Goal: Task Accomplishment & Management: Use online tool/utility

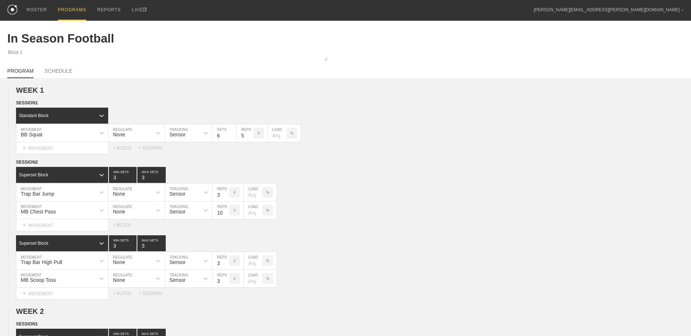
click at [71, 11] on div "PROGRAMS" at bounding box center [72, 10] width 28 height 21
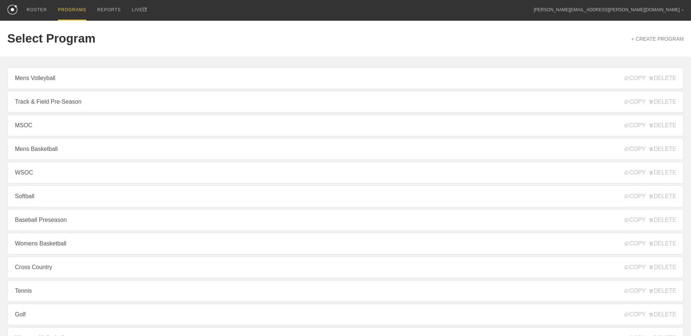
scroll to position [78, 0]
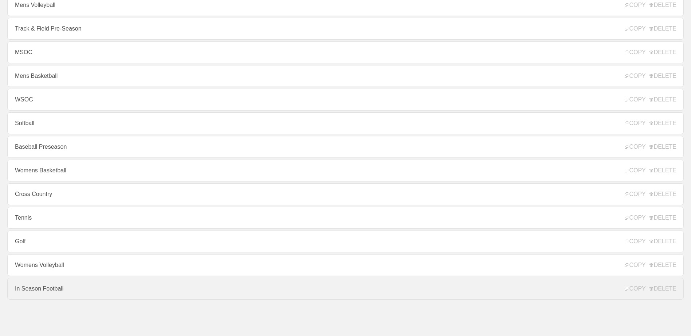
click at [79, 288] on link "In Season Football" at bounding box center [345, 289] width 676 height 22
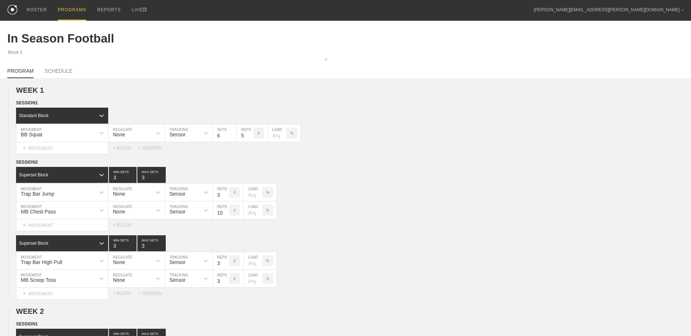
click at [64, 7] on div "PROGRAMS" at bounding box center [72, 10] width 28 height 21
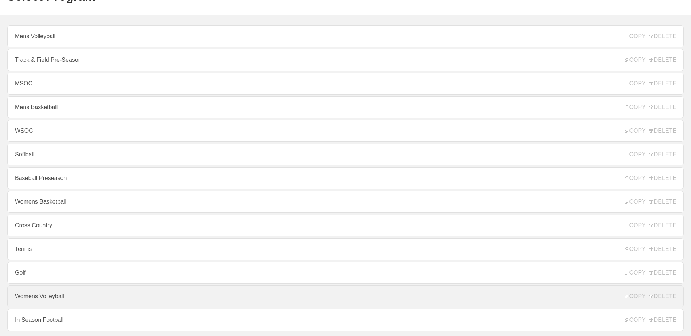
scroll to position [78, 0]
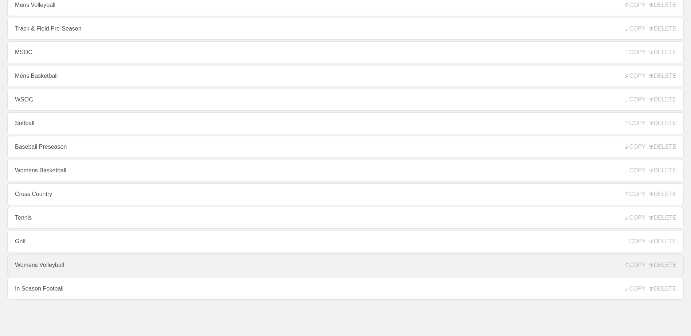
click at [47, 271] on link "Womens Volleyball" at bounding box center [345, 265] width 676 height 22
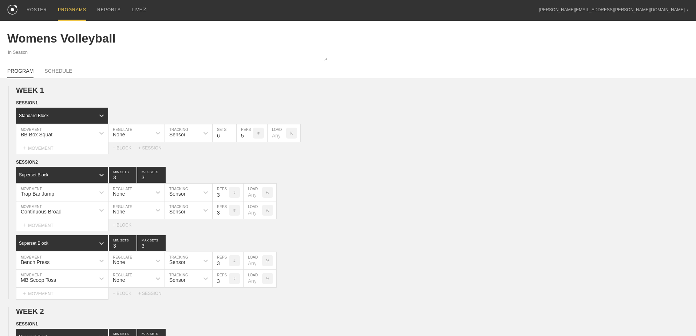
type textarea "x"
type input "Womens Volleyball"
type textarea "In Season"
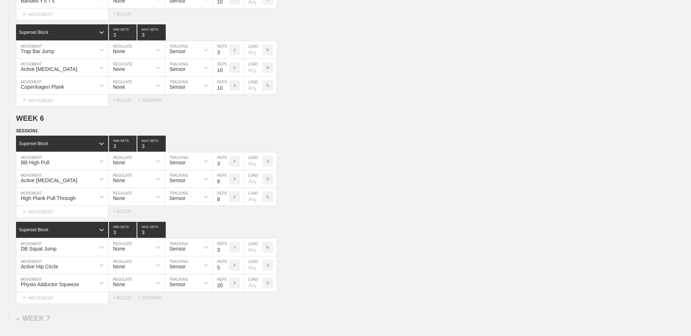
scroll to position [2029, 0]
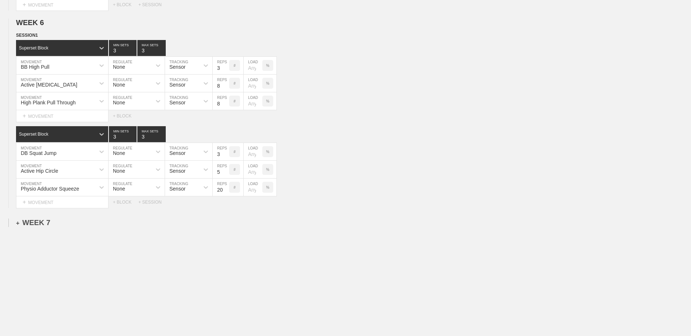
click at [35, 225] on div "+ WEEK 7" at bounding box center [33, 223] width 34 height 8
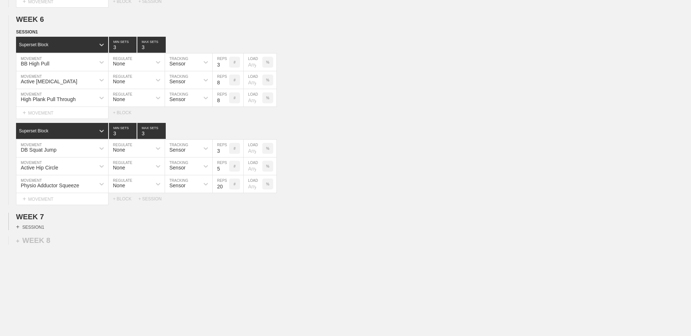
click at [35, 230] on div "+ SESSION 1" at bounding box center [30, 227] width 28 height 7
click at [43, 238] on div "+ BLOCK" at bounding box center [62, 240] width 92 height 12
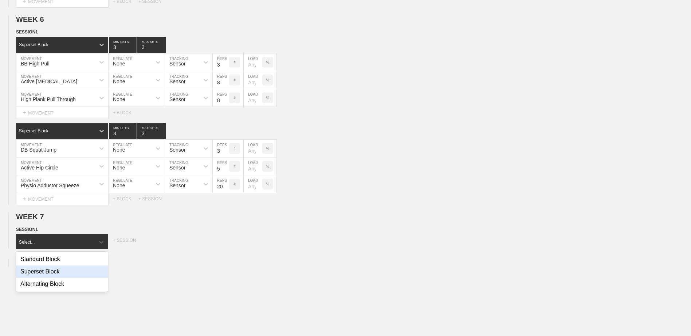
click at [55, 275] on div "Superset Block" at bounding box center [62, 272] width 92 height 12
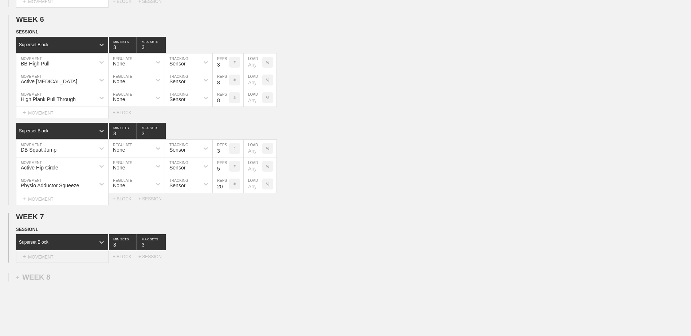
click at [45, 260] on div "+ MOVEMENT" at bounding box center [62, 257] width 92 height 12
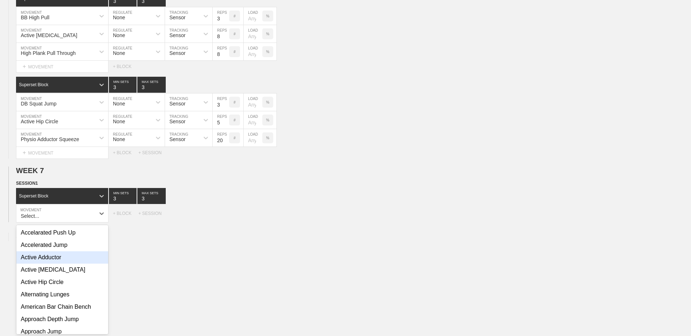
scroll to position [2079, 0]
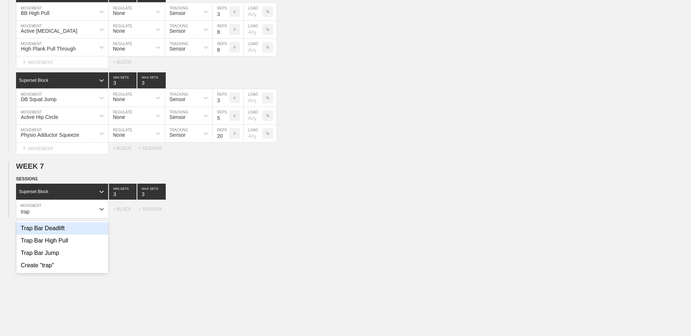
click at [48, 233] on div "Trap Bar Deadlift" at bounding box center [62, 228] width 92 height 12
type input "trap"
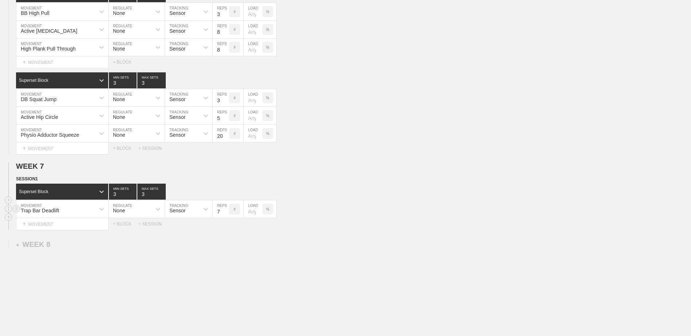
click at [226, 217] on input "7" at bounding box center [221, 209] width 16 height 17
click at [226, 217] on input "6" at bounding box center [221, 209] width 16 height 17
click at [226, 217] on input "5" at bounding box center [221, 209] width 16 height 17
click at [226, 217] on input "4" at bounding box center [221, 209] width 16 height 17
type input "3"
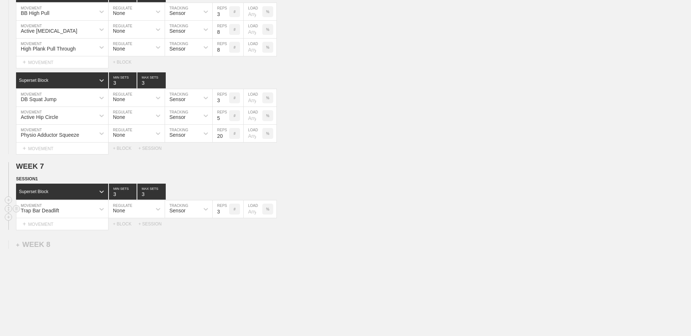
click at [226, 217] on input "3" at bounding box center [221, 209] width 16 height 17
click at [80, 226] on div "+ MOVEMENT" at bounding box center [62, 224] width 92 height 12
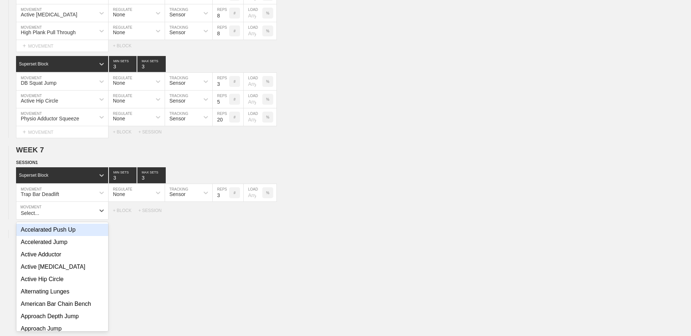
scroll to position [2097, 0]
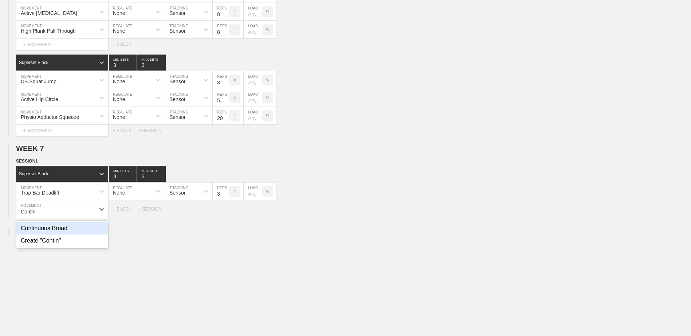
click at [81, 231] on div "Continuous Broad" at bounding box center [62, 228] width 92 height 12
type input "Contin"
click at [129, 227] on div "+ BLOCK" at bounding box center [125, 224] width 25 height 5
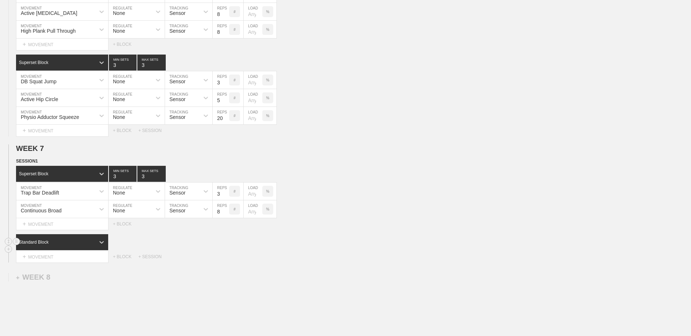
click at [69, 242] on div "Standard Block" at bounding box center [62, 242] width 92 height 16
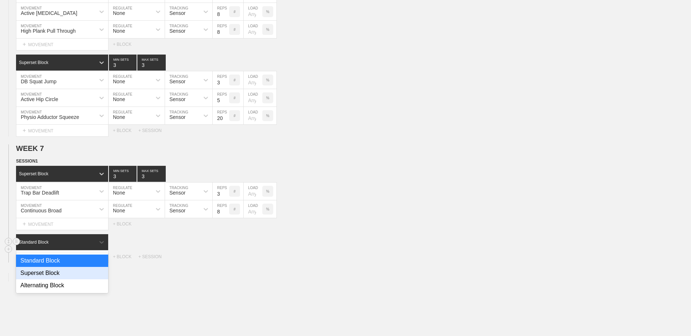
click at [70, 275] on div "Superset Block" at bounding box center [62, 273] width 92 height 12
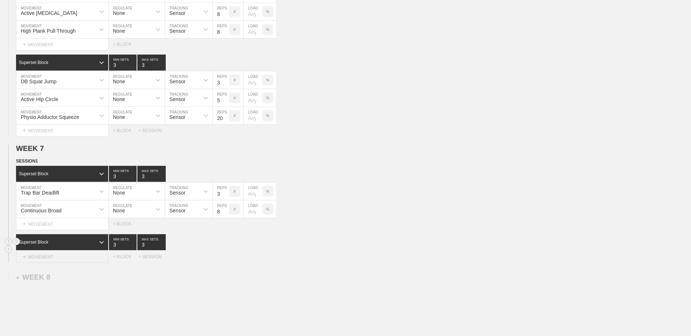
click at [69, 262] on div "+ MOVEMENT" at bounding box center [62, 257] width 92 height 12
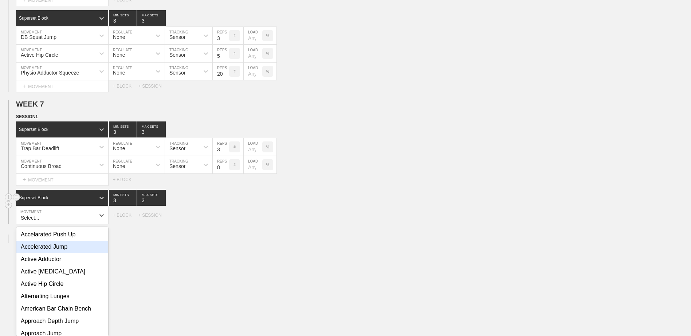
scroll to position [2148, 0]
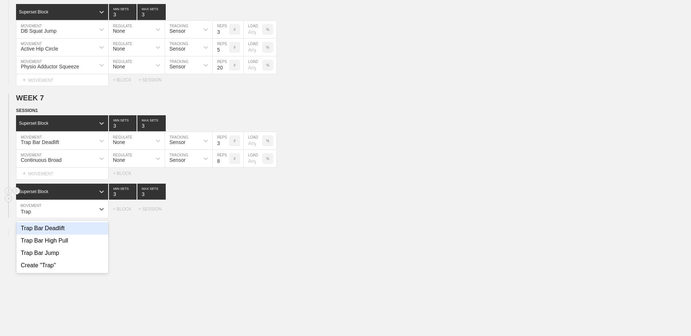
click at [66, 229] on div "Trap Bar Deadlift" at bounding box center [62, 228] width 92 height 12
type input "Trap"
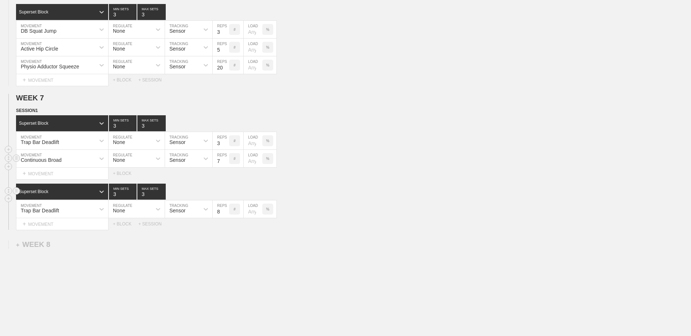
click at [225, 166] on input "7" at bounding box center [221, 158] width 16 height 17
click at [225, 166] on input "6" at bounding box center [221, 158] width 16 height 17
click at [225, 166] on input "5" at bounding box center [221, 158] width 16 height 17
click at [225, 166] on input "4" at bounding box center [221, 158] width 16 height 17
type input "3"
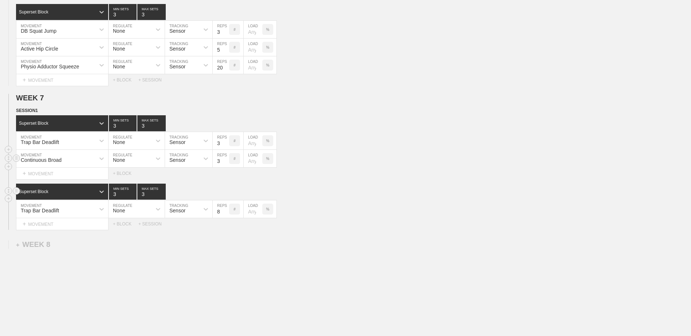
click at [225, 166] on input "3" at bounding box center [221, 158] width 16 height 17
type input "2"
click at [134, 129] on input "2" at bounding box center [123, 123] width 28 height 16
type input "2"
click at [161, 131] on input "2" at bounding box center [151, 123] width 28 height 16
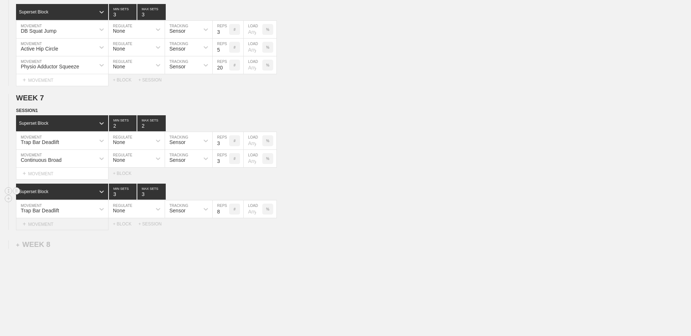
click at [84, 222] on div "+ MOVEMENT" at bounding box center [62, 224] width 92 height 12
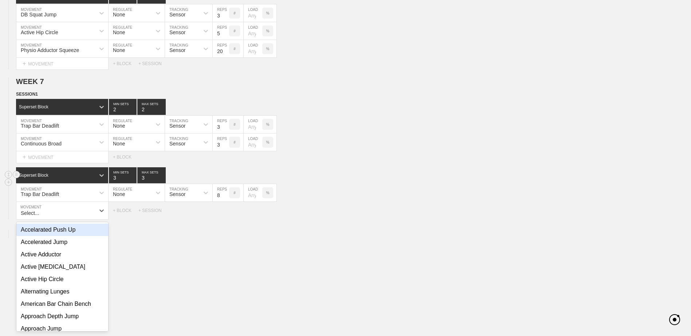
scroll to position [2166, 0]
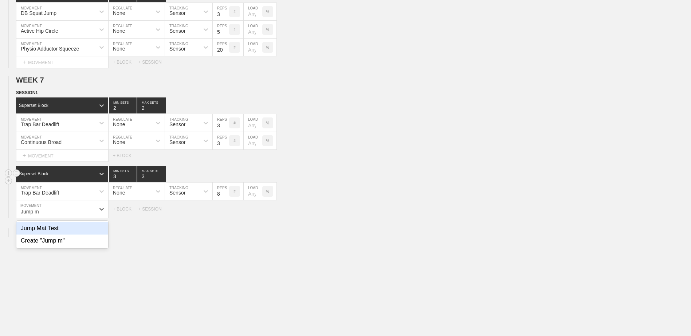
drag, startPoint x: 85, startPoint y: 230, endPoint x: 93, endPoint y: 230, distance: 8.4
click at [85, 230] on div "Jump Mat Test" at bounding box center [62, 228] width 92 height 12
type input "Jump m"
click at [224, 199] on input "7" at bounding box center [221, 191] width 16 height 17
click at [224, 199] on input "6" at bounding box center [221, 191] width 16 height 17
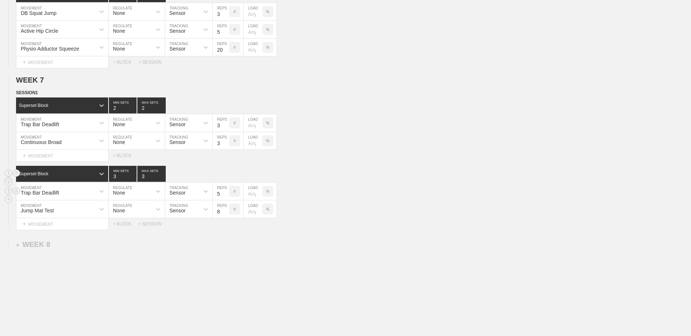
click at [224, 199] on input "5" at bounding box center [221, 191] width 16 height 17
click at [224, 199] on input "4" at bounding box center [221, 191] width 16 height 17
type input "3"
click at [224, 199] on input "3" at bounding box center [221, 191] width 16 height 17
click at [225, 216] on input "7" at bounding box center [221, 209] width 16 height 17
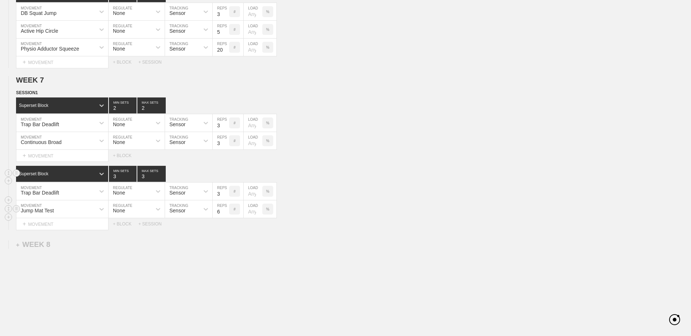
click at [225, 216] on input "6" at bounding box center [221, 209] width 16 height 17
click at [225, 216] on input "5" at bounding box center [221, 209] width 16 height 17
click at [225, 216] on input "4" at bounding box center [221, 209] width 16 height 17
type input "3"
click at [225, 216] on input "3" at bounding box center [221, 209] width 16 height 17
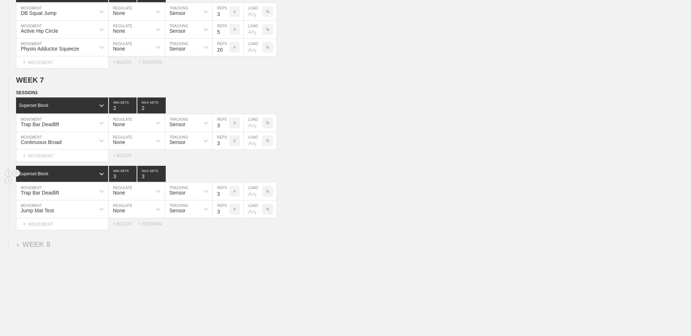
type input "2"
click at [135, 181] on input "2" at bounding box center [123, 174] width 28 height 16
type input "2"
click at [161, 181] on input "2" at bounding box center [151, 174] width 28 height 16
click at [125, 227] on div "+ BLOCK" at bounding box center [125, 224] width 25 height 5
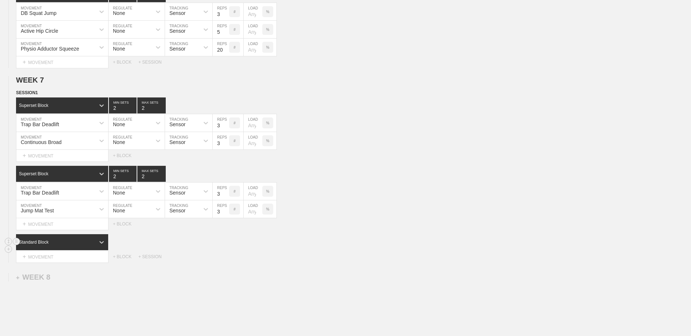
click at [71, 244] on div "Standard Block" at bounding box center [55, 242] width 79 height 7
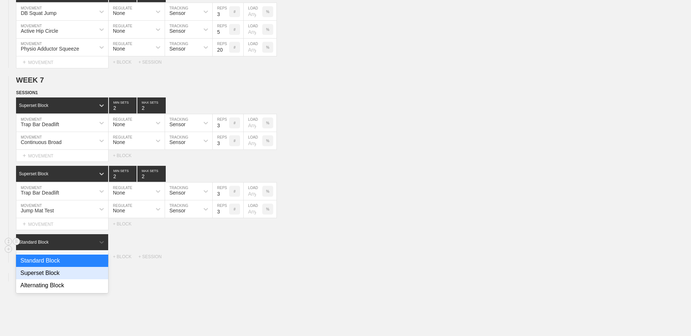
click at [62, 273] on div "Superset Block" at bounding box center [62, 273] width 92 height 12
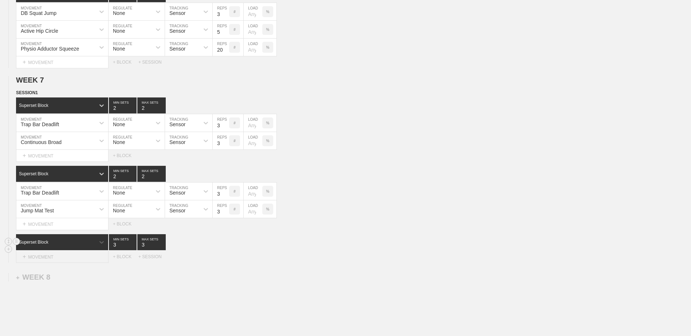
click at [62, 263] on div "+ MOVEMENT" at bounding box center [62, 257] width 92 height 12
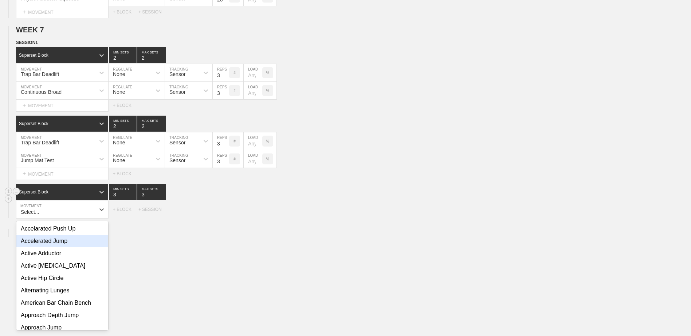
scroll to position [2216, 0]
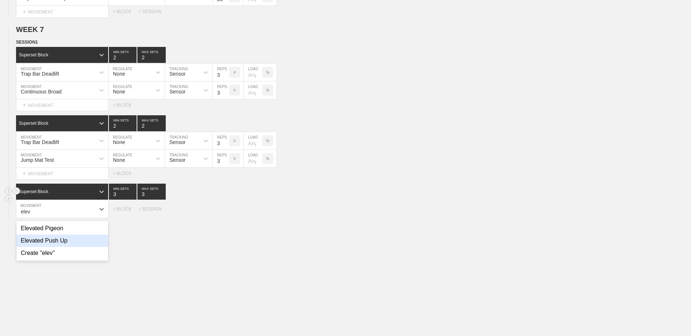
click at [62, 247] on div "Elevated Push Up" at bounding box center [62, 241] width 92 height 12
type input "elev"
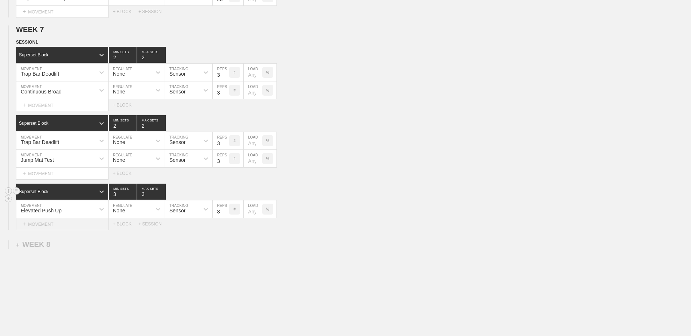
click at [86, 228] on div "+ MOVEMENT" at bounding box center [62, 224] width 92 height 12
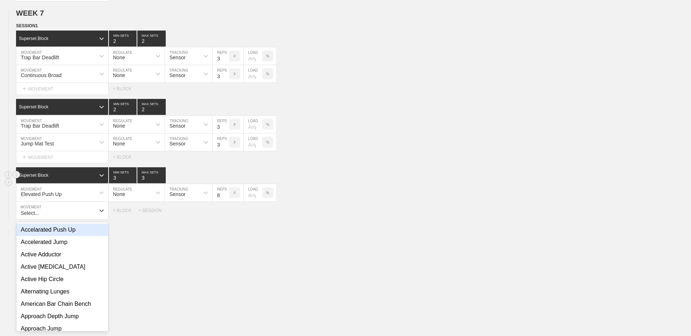
scroll to position [2234, 0]
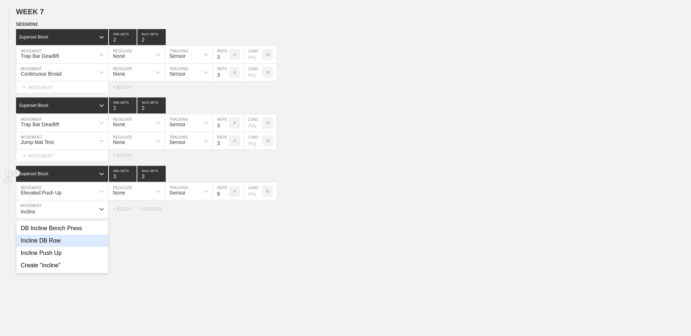
click at [80, 247] on div "Incline DB Row" at bounding box center [62, 241] width 92 height 12
type input "incline"
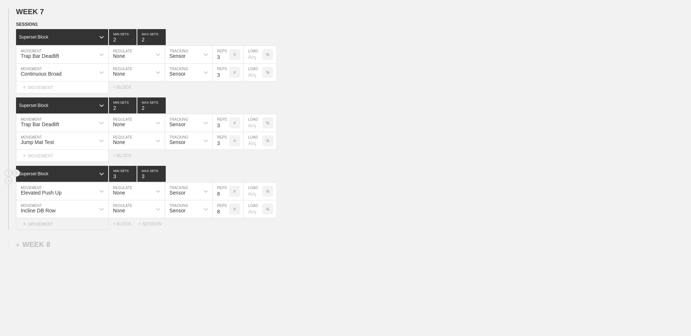
click at [97, 225] on div "+ MOVEMENT" at bounding box center [62, 224] width 92 height 12
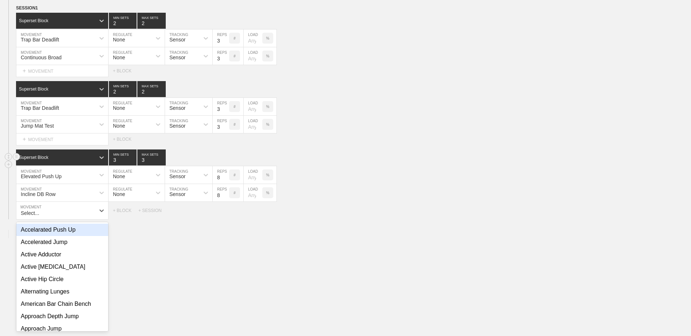
scroll to position [2252, 0]
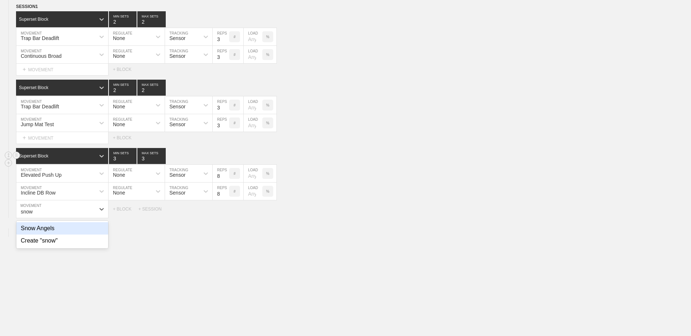
click at [91, 230] on div "Snow Angels" at bounding box center [62, 228] width 92 height 12
type input "snow"
